Goal: Task Accomplishment & Management: Complete application form

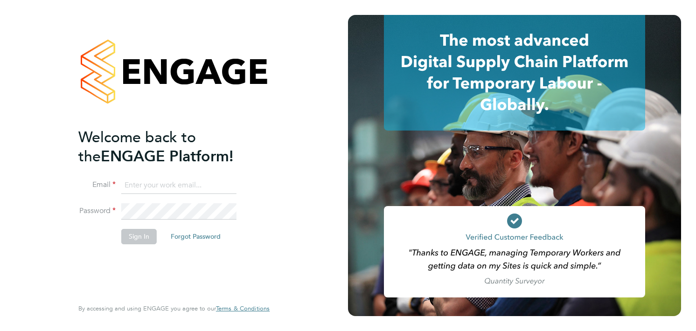
type input "[EMAIL_ADDRESS][DOMAIN_NAME]"
click at [139, 240] on button "Sign In" at bounding box center [138, 236] width 35 height 15
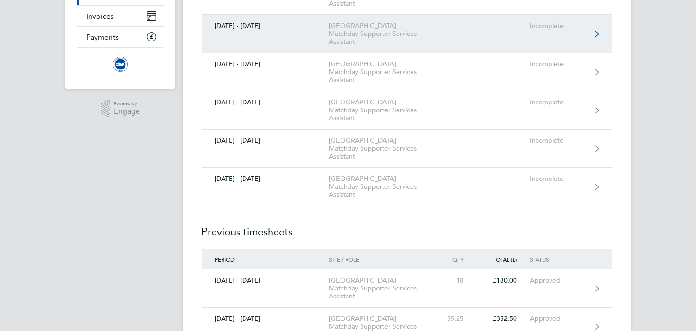
scroll to position [147, 0]
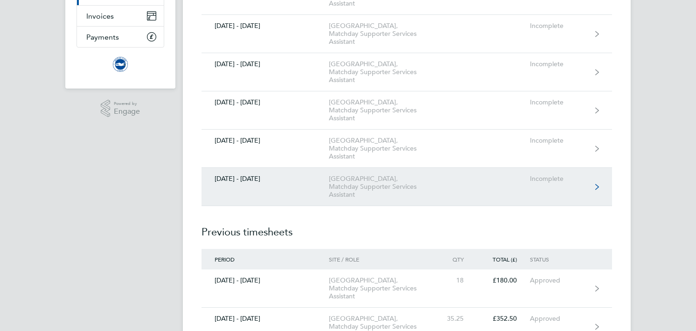
click at [359, 186] on div "American Express Community Stadium, Matchday Supporter Services Assistant" at bounding box center [382, 187] width 107 height 24
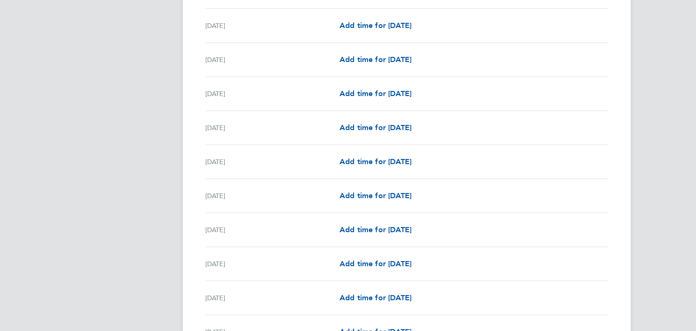
scroll to position [389, 0]
click at [378, 227] on span "Add time for Thu 14 Aug" at bounding box center [375, 229] width 72 height 9
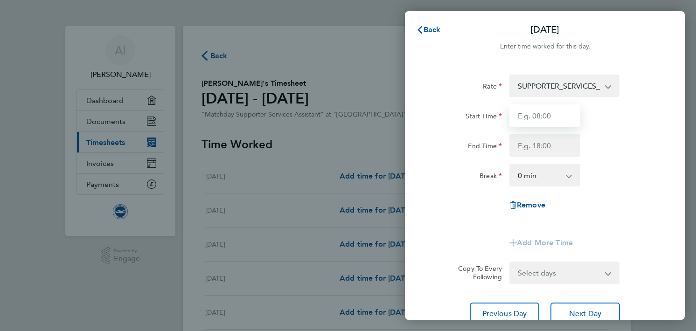
click at [536, 121] on input "Start Time" at bounding box center [544, 115] width 71 height 22
type input "14:30"
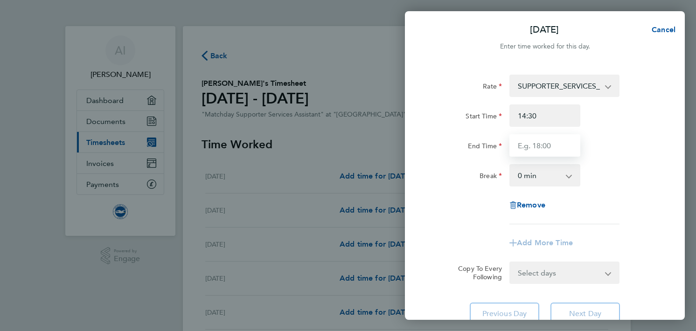
click at [539, 153] on input "End Time" at bounding box center [544, 145] width 71 height 22
type input "17:00"
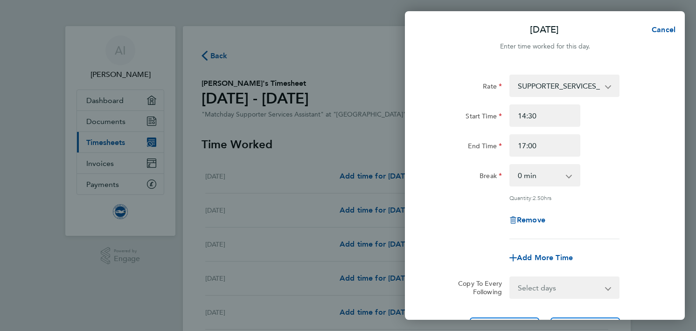
click at [622, 179] on div "Break 0 min 15 min 30 min 45 min 60 min 75 min 90 min" at bounding box center [544, 175] width 235 height 22
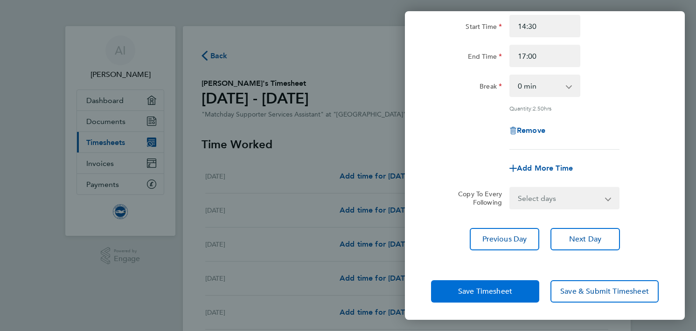
click at [497, 290] on span "Save Timesheet" at bounding box center [485, 291] width 54 height 9
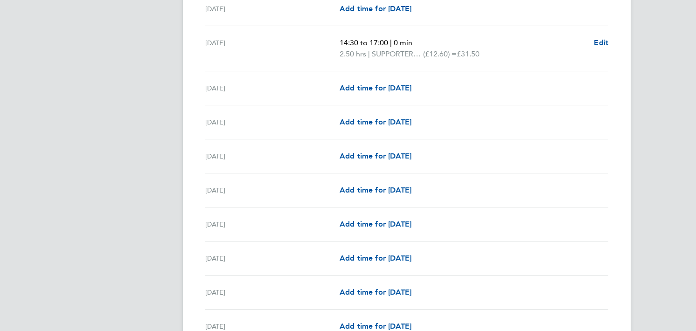
scroll to position [675, 0]
click at [378, 126] on link "Add time for Sat 16 Aug" at bounding box center [375, 122] width 72 height 11
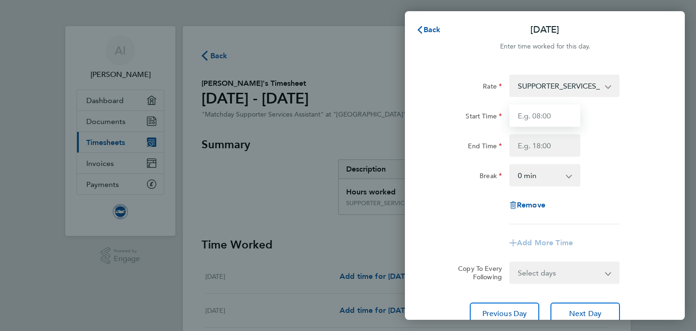
click at [510, 116] on input "Start Time" at bounding box center [544, 115] width 71 height 22
type input "09:45"
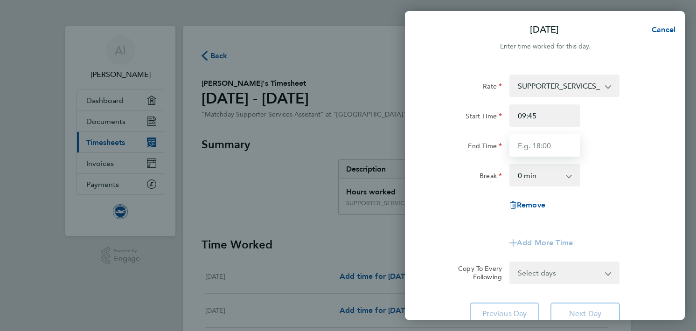
click at [532, 148] on input "End Time" at bounding box center [544, 145] width 71 height 22
type input "15:20"
click at [443, 196] on div "Rate SUPPORTER_SERVICES_HOURS - 12.60 Start Time 09:45 End Time 15:20 Break 0 m…" at bounding box center [545, 150] width 228 height 150
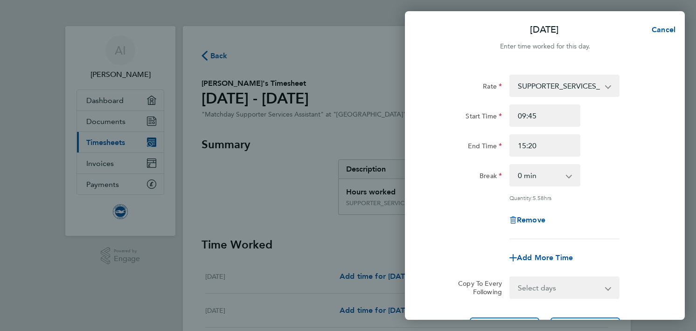
scroll to position [90, 0]
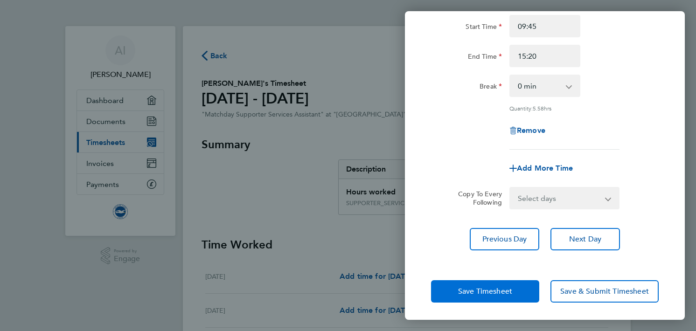
click at [481, 287] on span "Save Timesheet" at bounding box center [485, 291] width 54 height 9
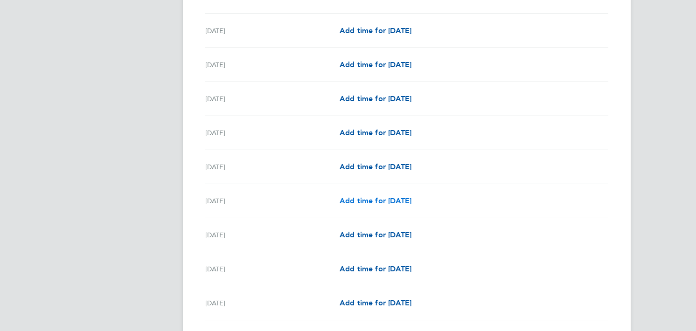
scroll to position [1041, 0]
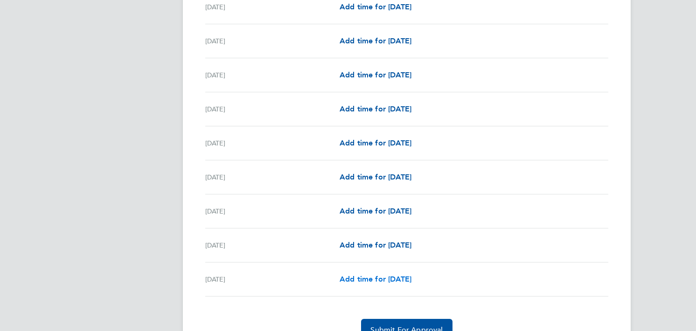
click at [362, 278] on span "Add time for Sun 31 Aug" at bounding box center [375, 279] width 72 height 9
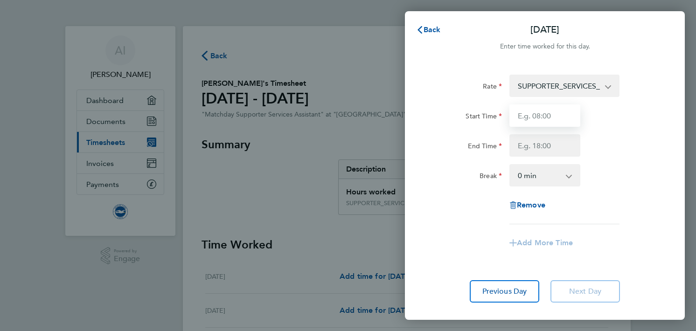
click at [523, 115] on input "Start Time" at bounding box center [544, 115] width 71 height 22
type input "09:30"
click at [540, 142] on input "End Time" at bounding box center [544, 145] width 71 height 22
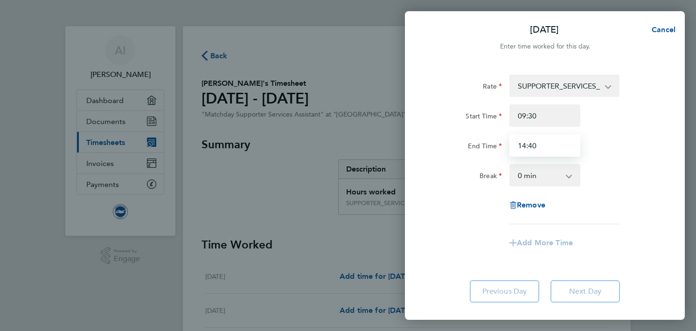
type input "14:40"
click at [469, 145] on label "End Time" at bounding box center [485, 147] width 34 height 11
click at [509, 145] on input "End Time" at bounding box center [544, 145] width 71 height 22
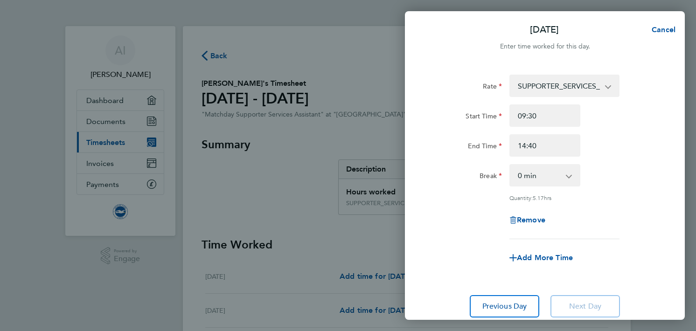
scroll to position [67, 0]
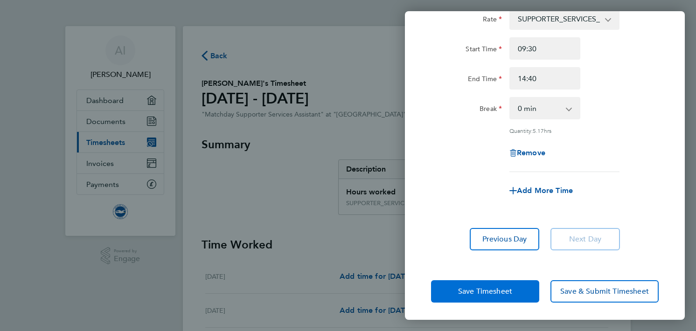
click at [487, 287] on span "Save Timesheet" at bounding box center [485, 291] width 54 height 9
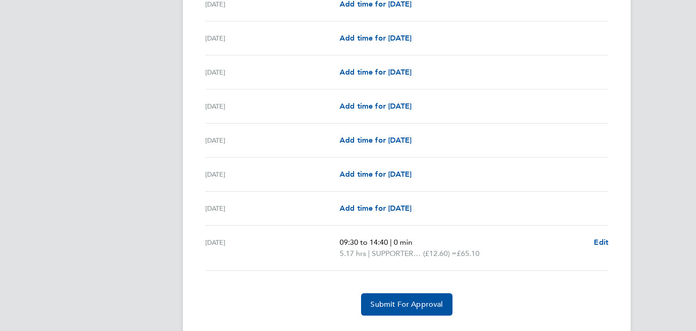
scroll to position [1096, 0]
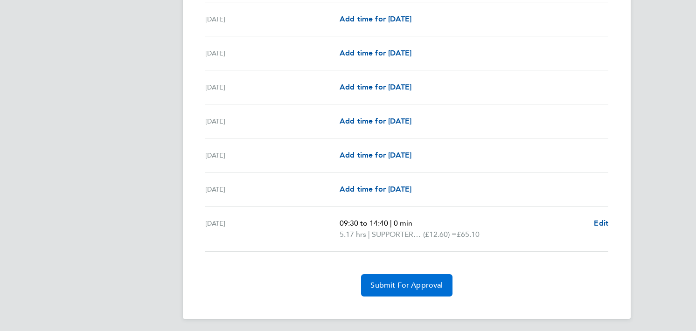
click at [386, 283] on span "Submit For Approval" at bounding box center [406, 285] width 72 height 9
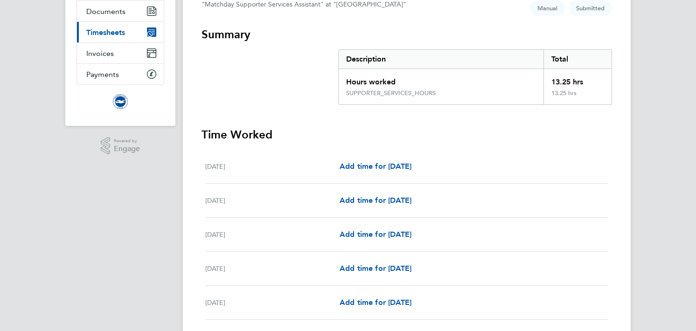
scroll to position [0, 0]
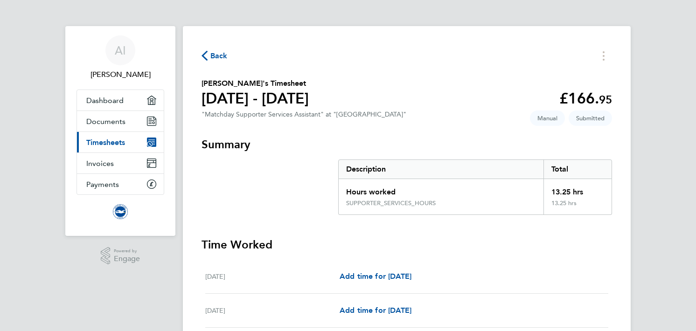
click at [220, 59] on span "Back" at bounding box center [218, 55] width 17 height 11
